Goal: Navigation & Orientation: Find specific page/section

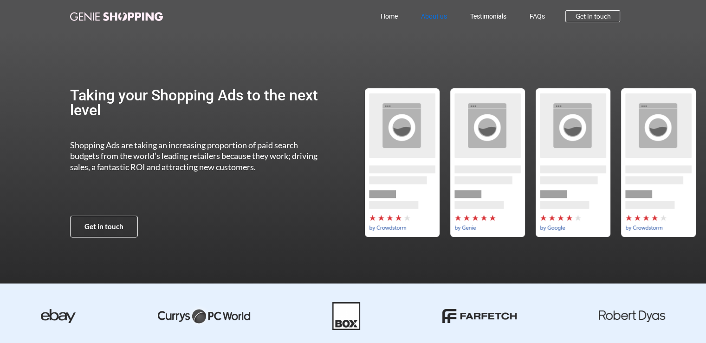
click at [431, 17] on link "About us" at bounding box center [433, 16] width 49 height 21
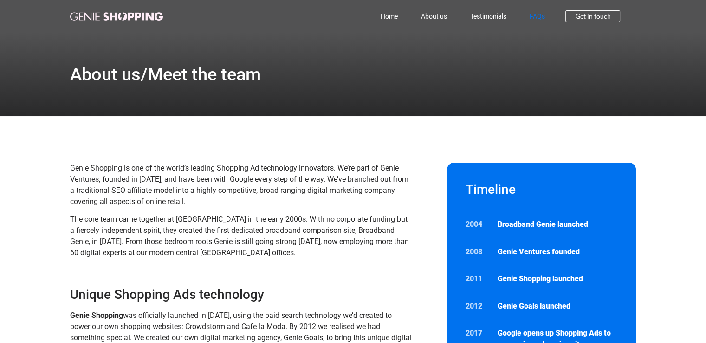
click at [538, 19] on link "FAQs" at bounding box center [537, 16] width 39 height 21
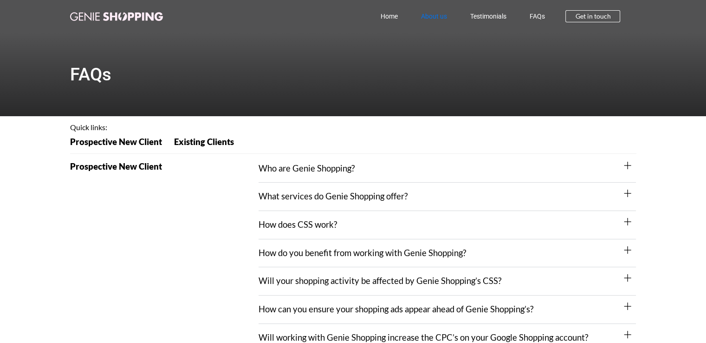
click at [443, 19] on link "About us" at bounding box center [433, 16] width 49 height 21
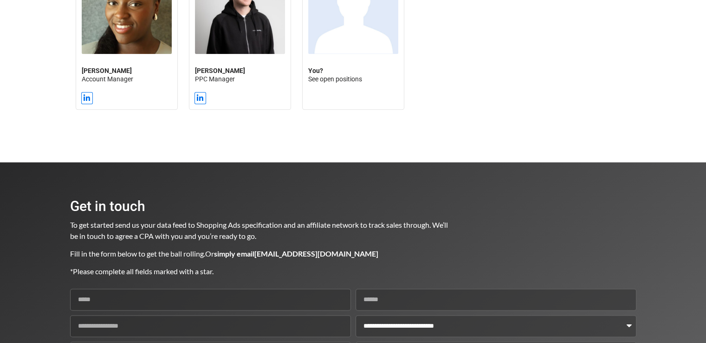
scroll to position [1010, 0]
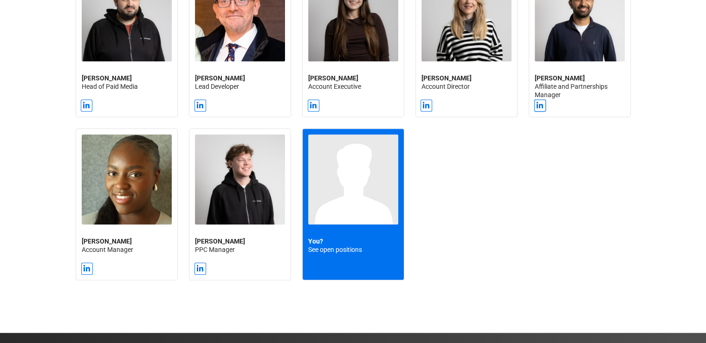
click at [349, 193] on img at bounding box center [353, 179] width 90 height 90
